Goal: Transaction & Acquisition: Purchase product/service

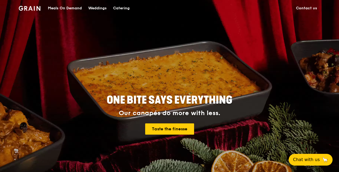
click at [74, 8] on div "Meals On Demand" at bounding box center [65, 8] width 34 height 16
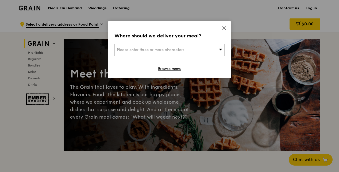
click at [222, 51] on span at bounding box center [221, 49] width 4 height 5
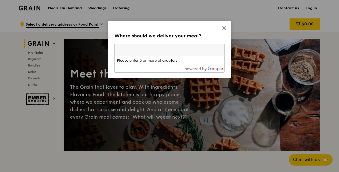
click at [227, 27] on div "Where should we deliver your meal? Please enter three or more characters Please…" at bounding box center [169, 49] width 123 height 57
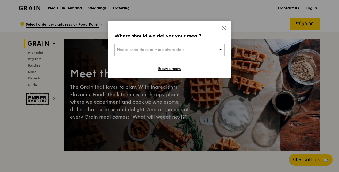
click at [224, 28] on icon at bounding box center [224, 27] width 3 height 3
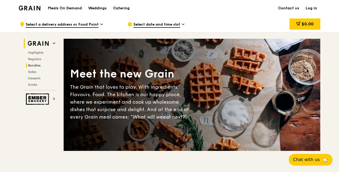
click at [34, 64] on span "Bundles" at bounding box center [34, 66] width 13 height 4
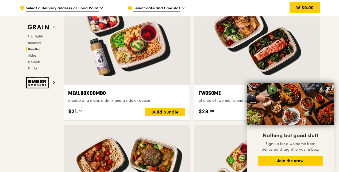
scroll to position [823, 0]
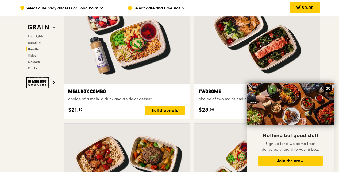
click at [327, 90] on icon at bounding box center [328, 88] width 5 height 5
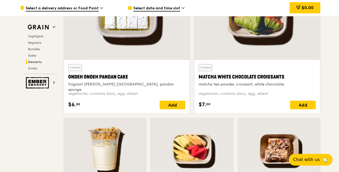
scroll to position [1572, 0]
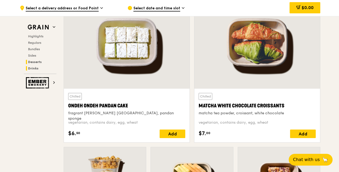
click at [34, 68] on span "Drinks" at bounding box center [33, 69] width 10 height 4
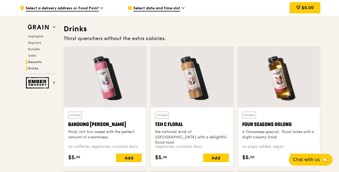
scroll to position [1847, 0]
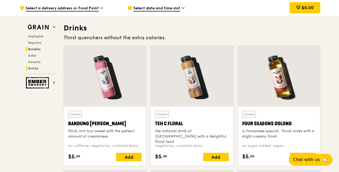
click at [33, 47] on span "Bundles" at bounding box center [34, 49] width 13 height 4
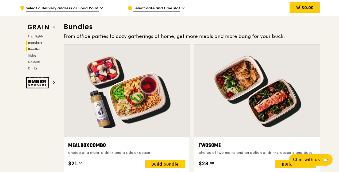
click at [32, 42] on span "Regulars" at bounding box center [35, 43] width 14 height 4
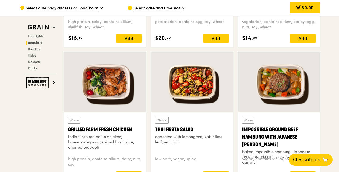
scroll to position [592, 0]
